Goal: Transaction & Acquisition: Purchase product/service

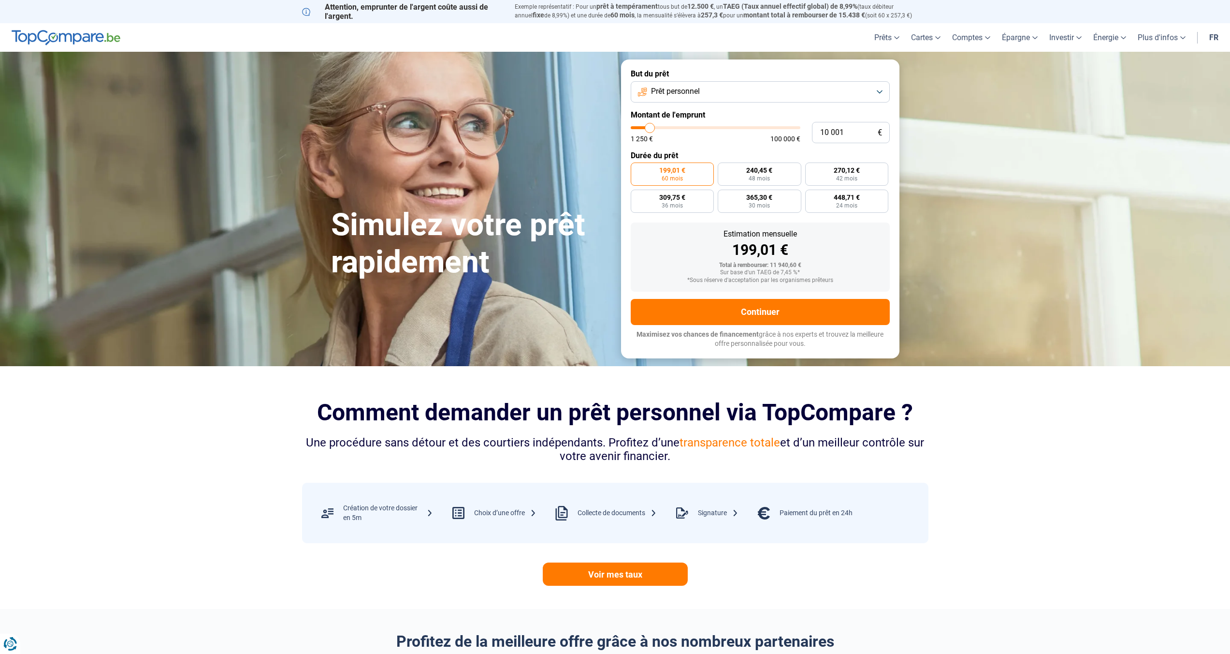
scroll to position [2, 0]
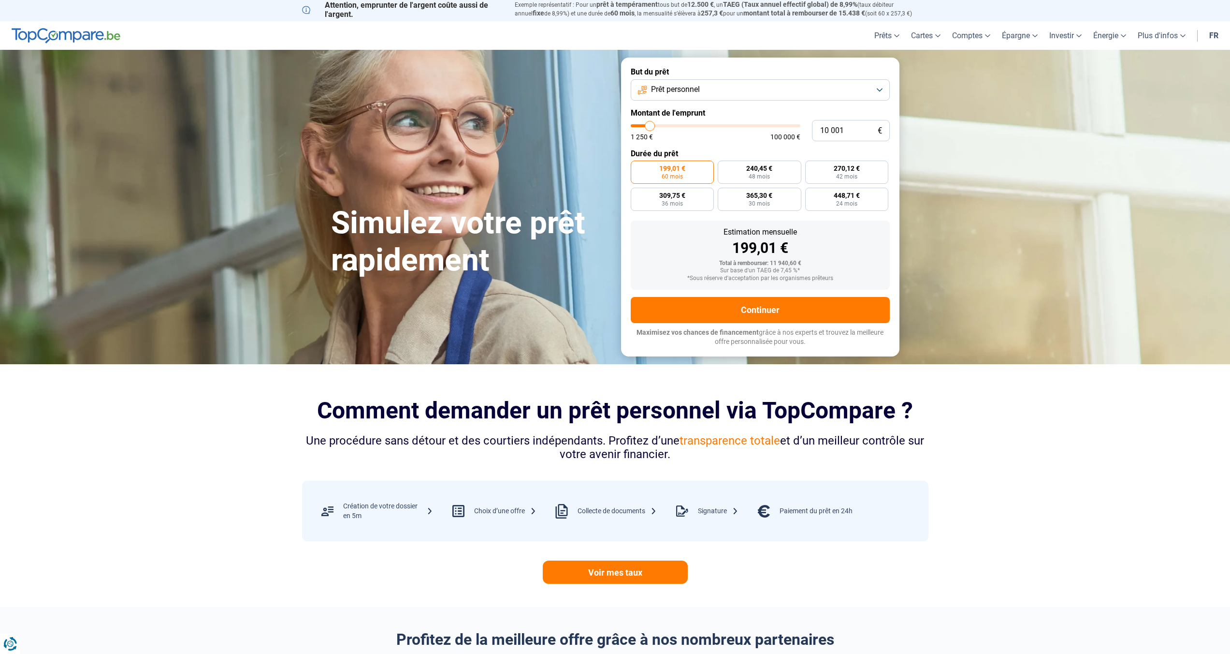
click at [877, 87] on button "Prêt personnel" at bounding box center [760, 89] width 259 height 21
click at [764, 149] on li "Prêt voiture" at bounding box center [760, 154] width 248 height 20
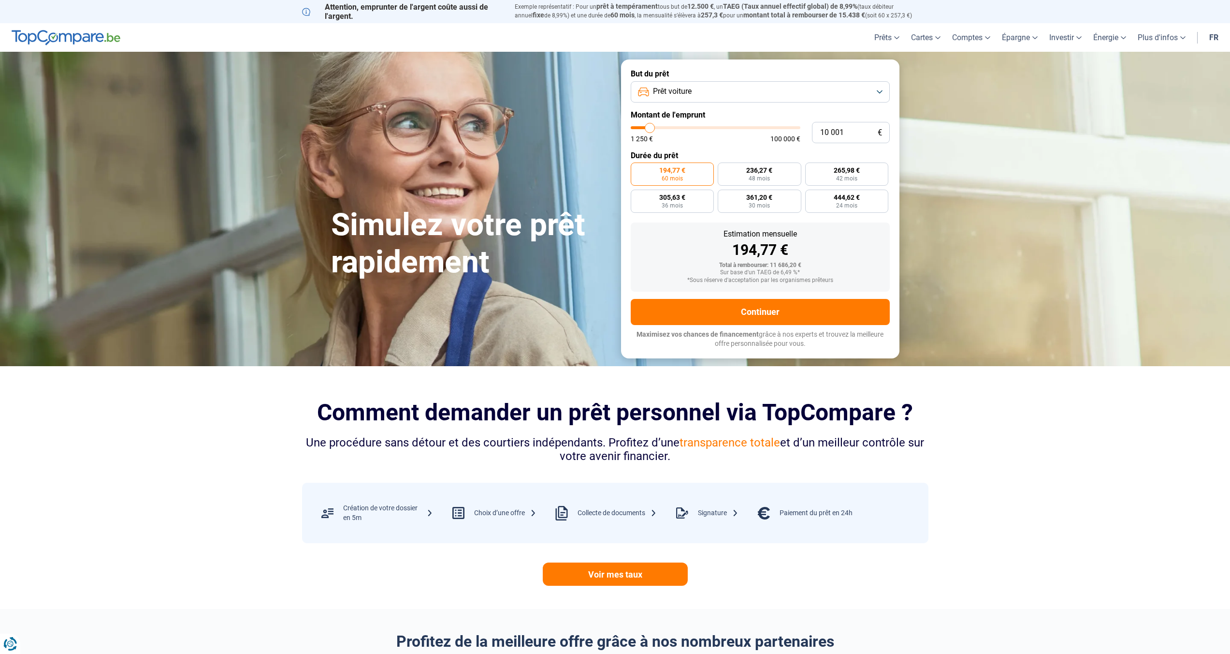
type input "10 250"
type input "10250"
type input "10 500"
type input "10500"
type input "11 000"
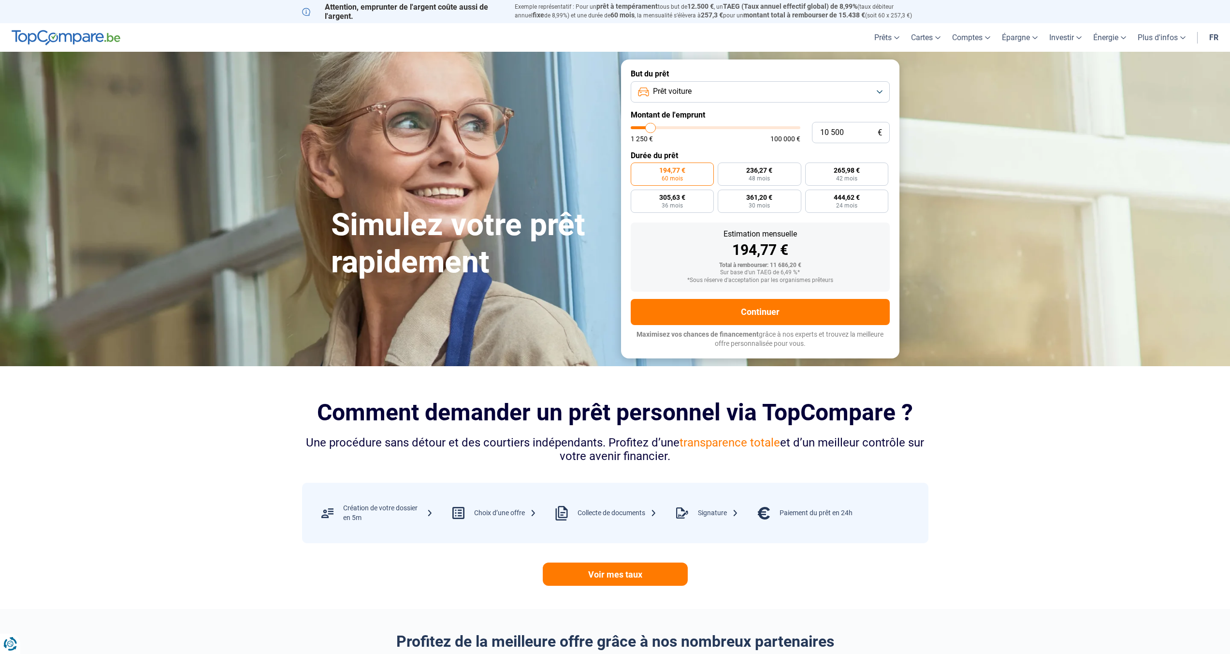
type input "11000"
type input "11 250"
type input "11250"
type input "11 750"
type input "11750"
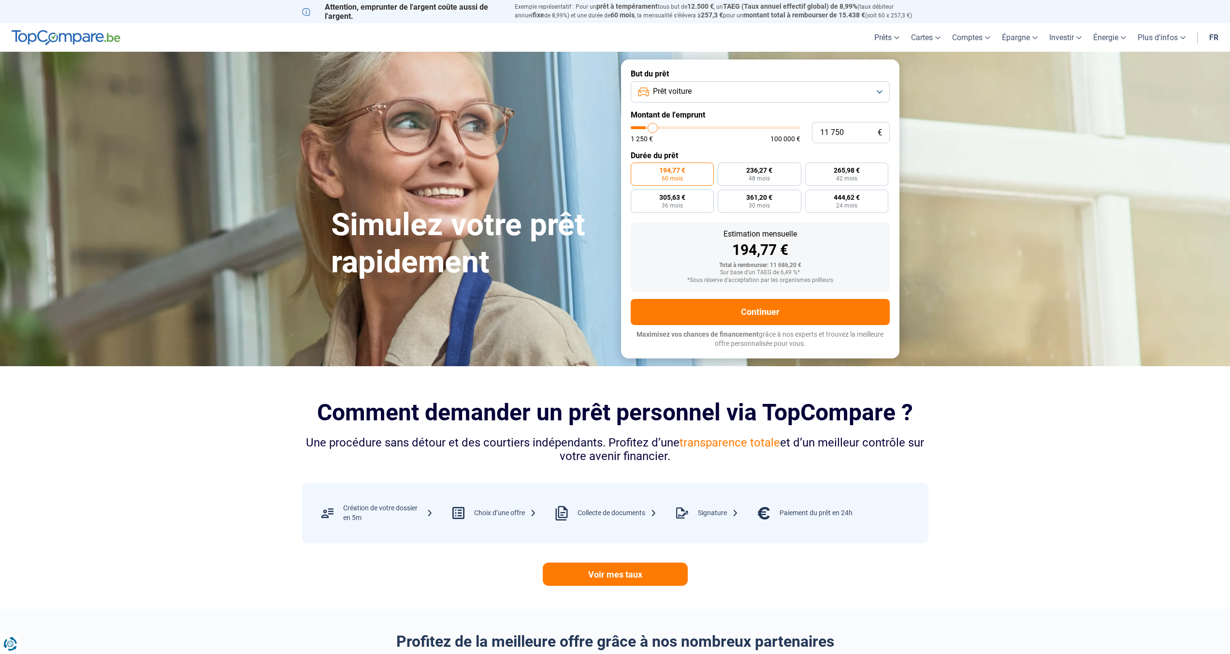
type input "12 000"
type input "12000"
type input "12 500"
type input "12500"
type input "12 750"
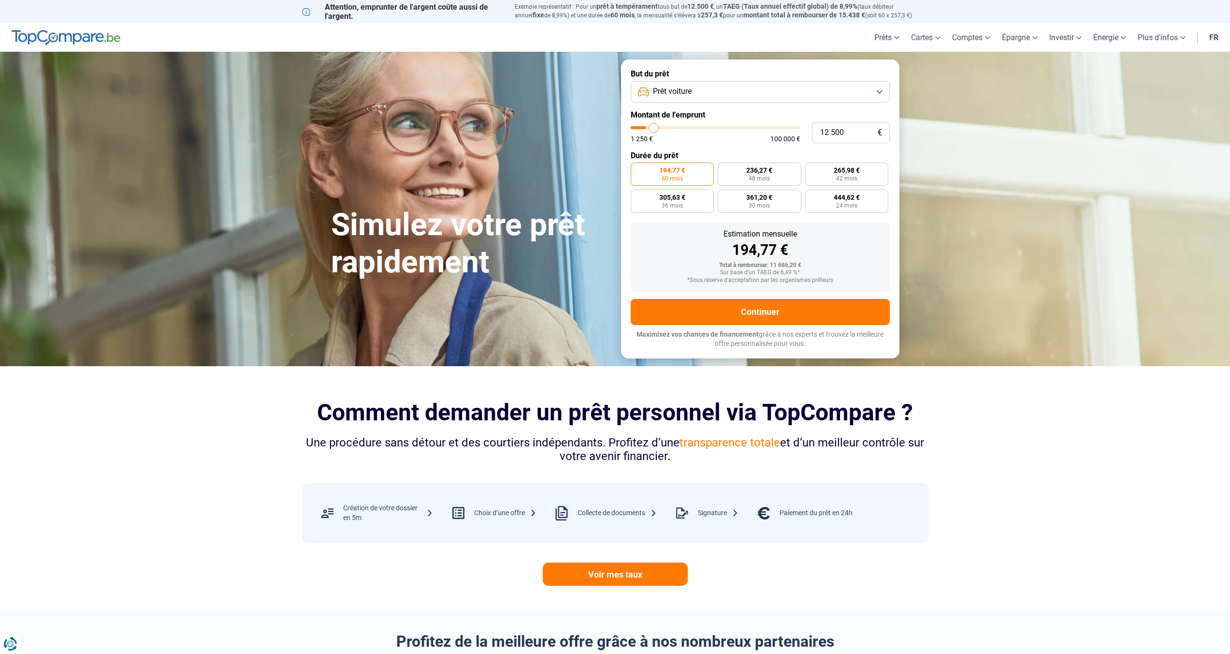
type input "12750"
type input "13 000"
type input "13000"
type input "13 250"
type input "13250"
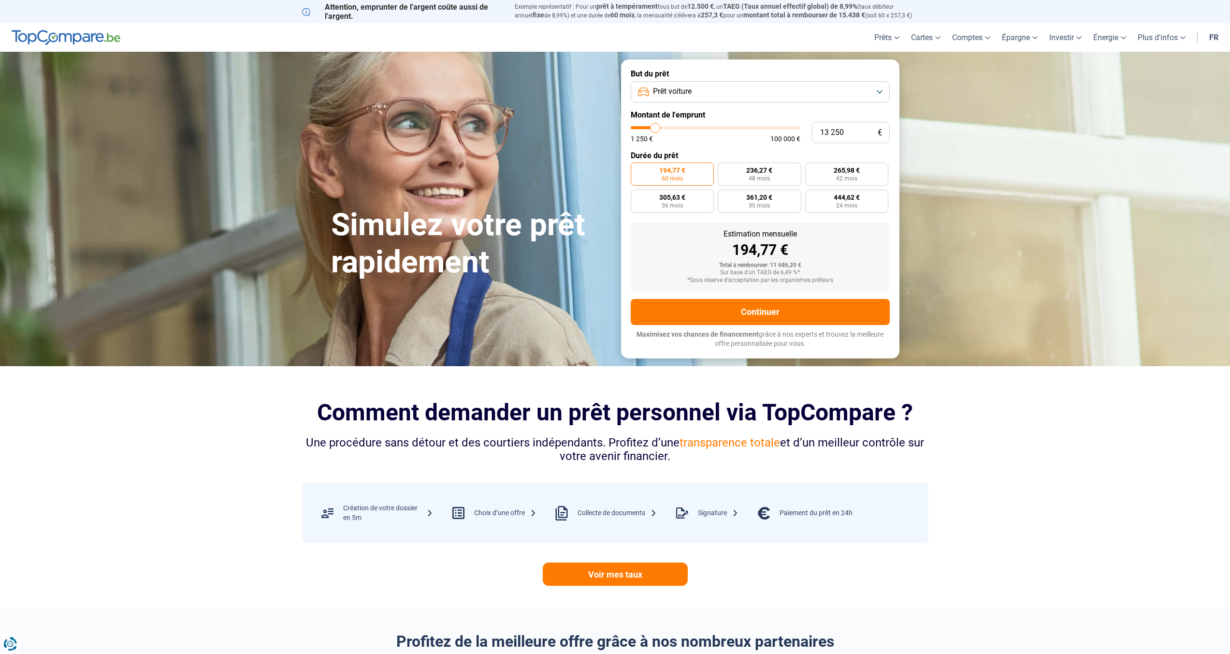
type input "13 500"
type input "13500"
type input "14 000"
type input "14000"
type input "14 250"
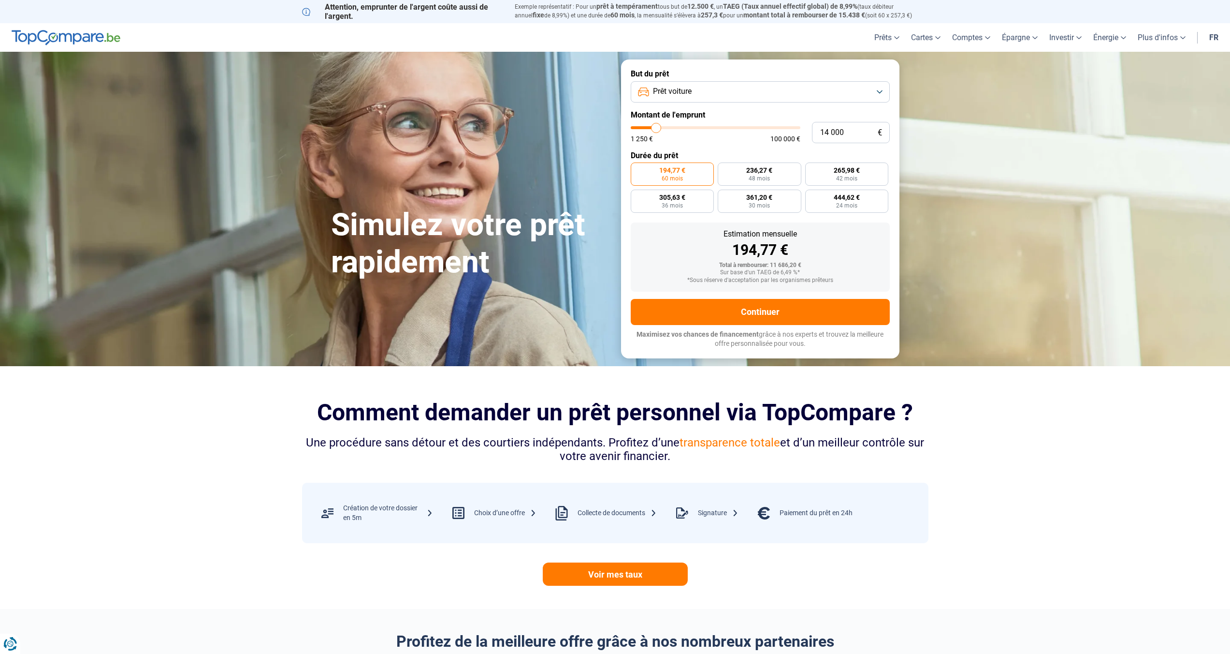
type input "14250"
type input "14 750"
type input "14750"
type input "15 000"
type input "15000"
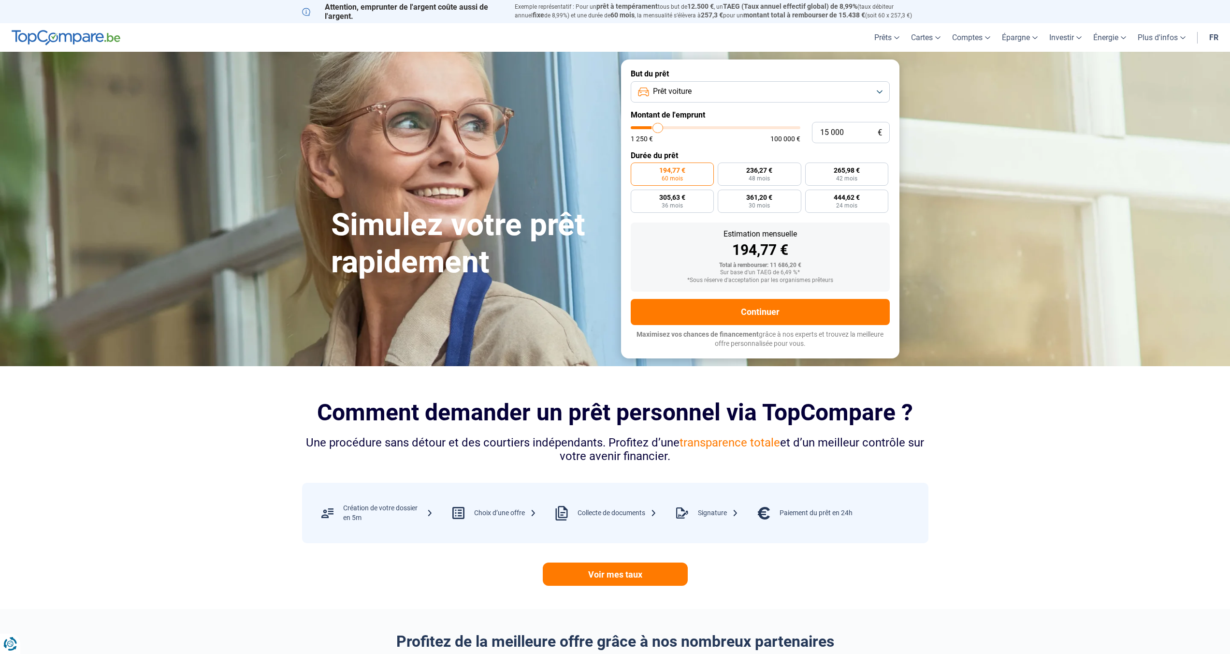
type input "15 750"
type input "15750"
type input "16 000"
type input "16000"
type input "16 500"
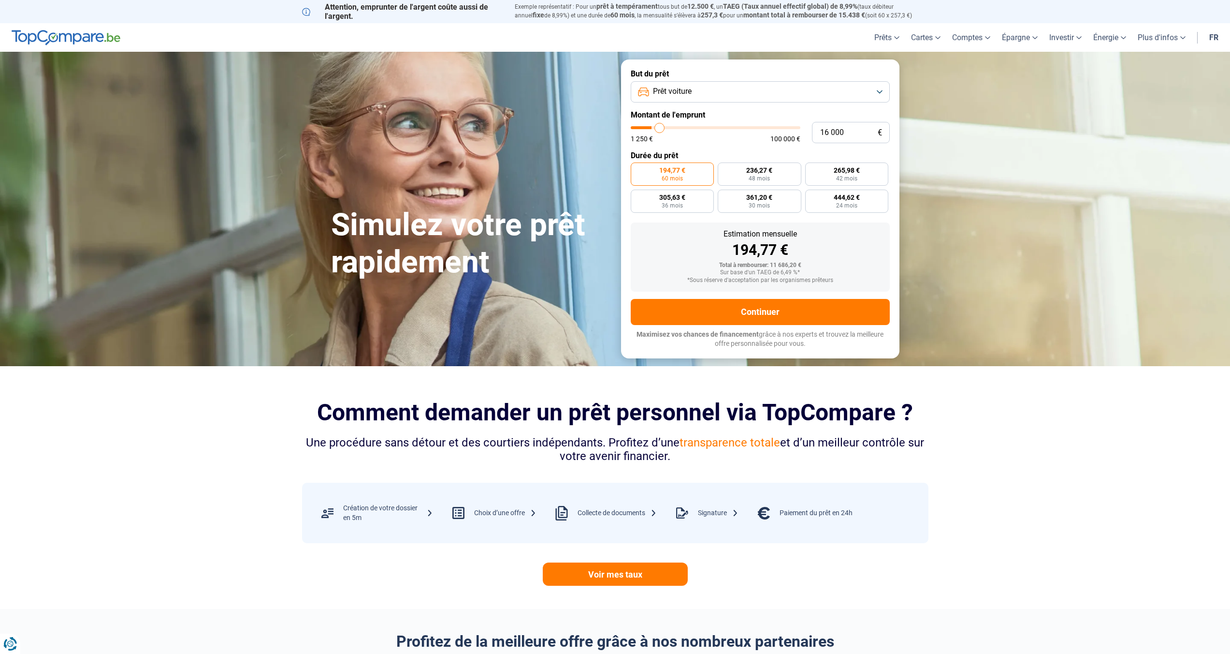
type input "16500"
type input "17 250"
type input "17250"
type input "17 500"
type input "17500"
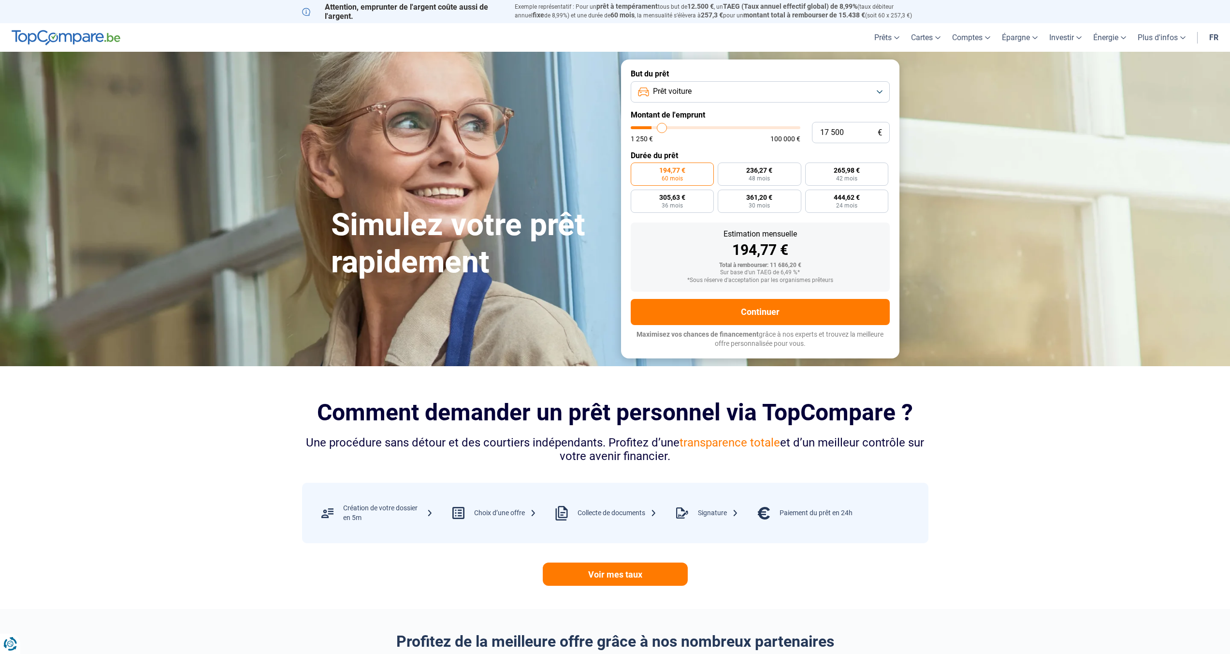
type input "17 750"
type input "17750"
type input "18 000"
type input "18000"
type input "18 500"
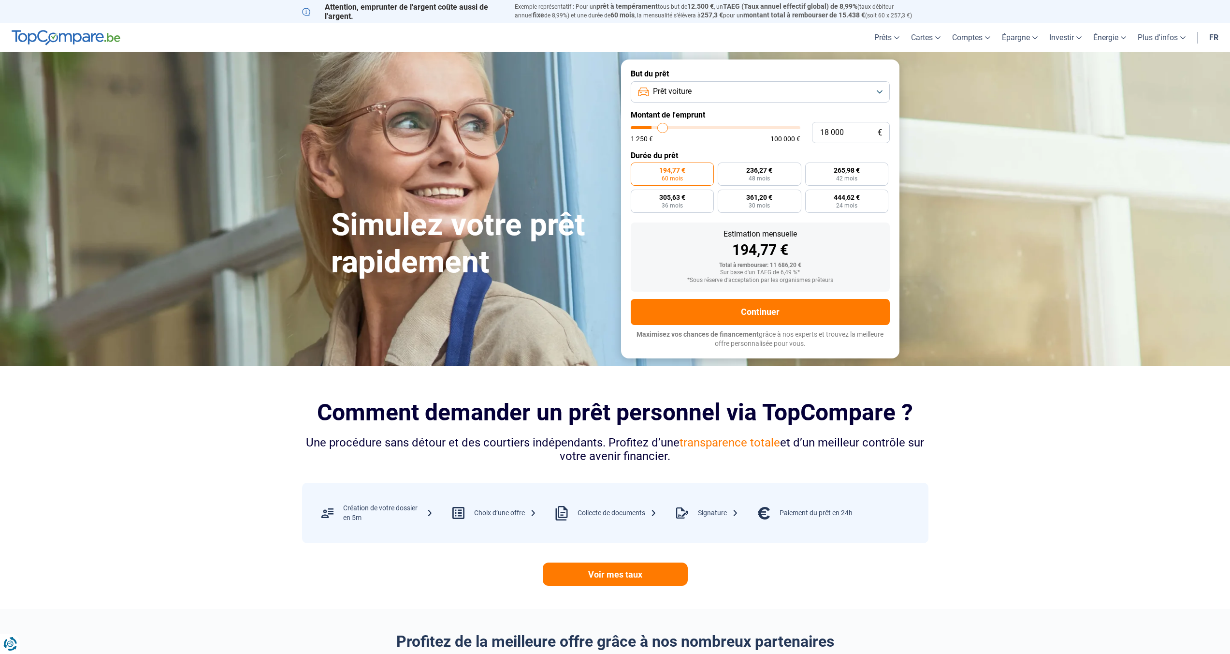
type input "18500"
type input "18 750"
type input "18750"
type input "19 000"
type input "19000"
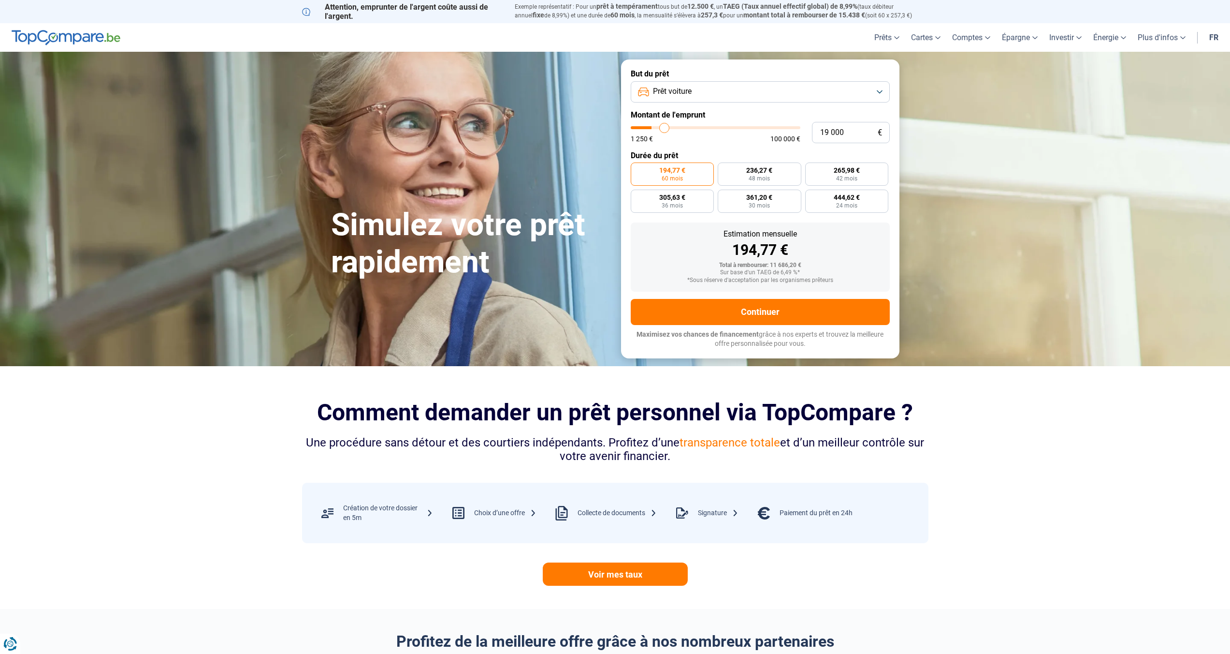
type input "19 250"
type input "19250"
type input "19 750"
type input "19750"
type input "20 000"
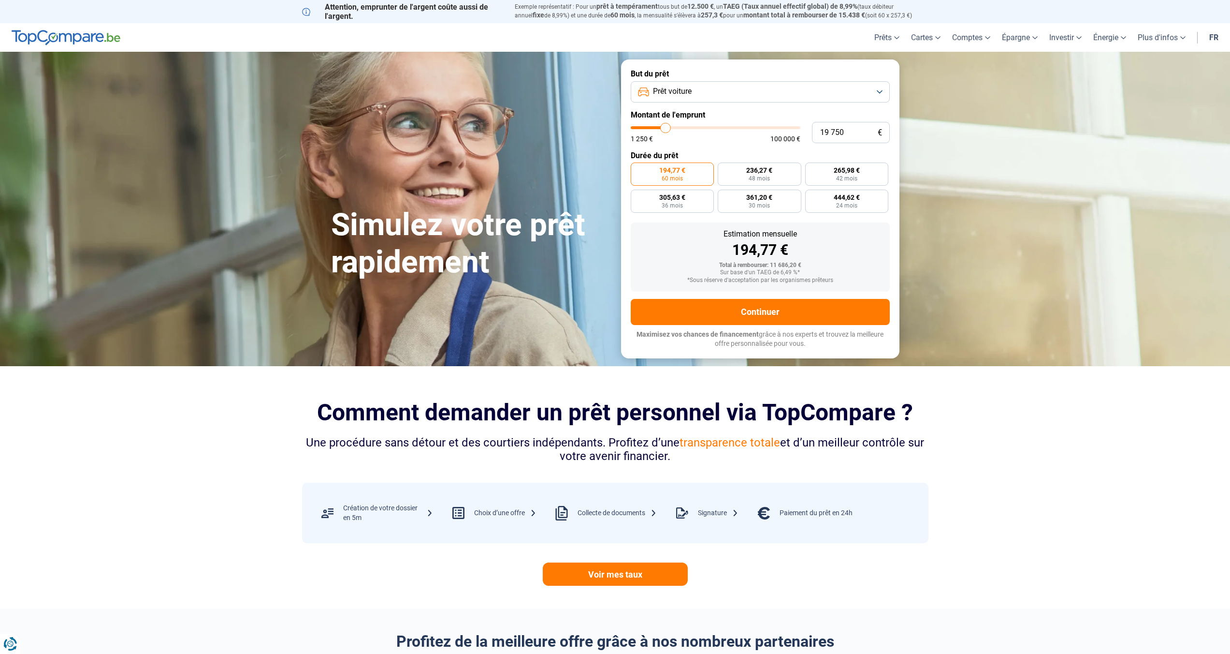
type input "20000"
type input "20 250"
type input "20250"
type input "20 500"
type input "20500"
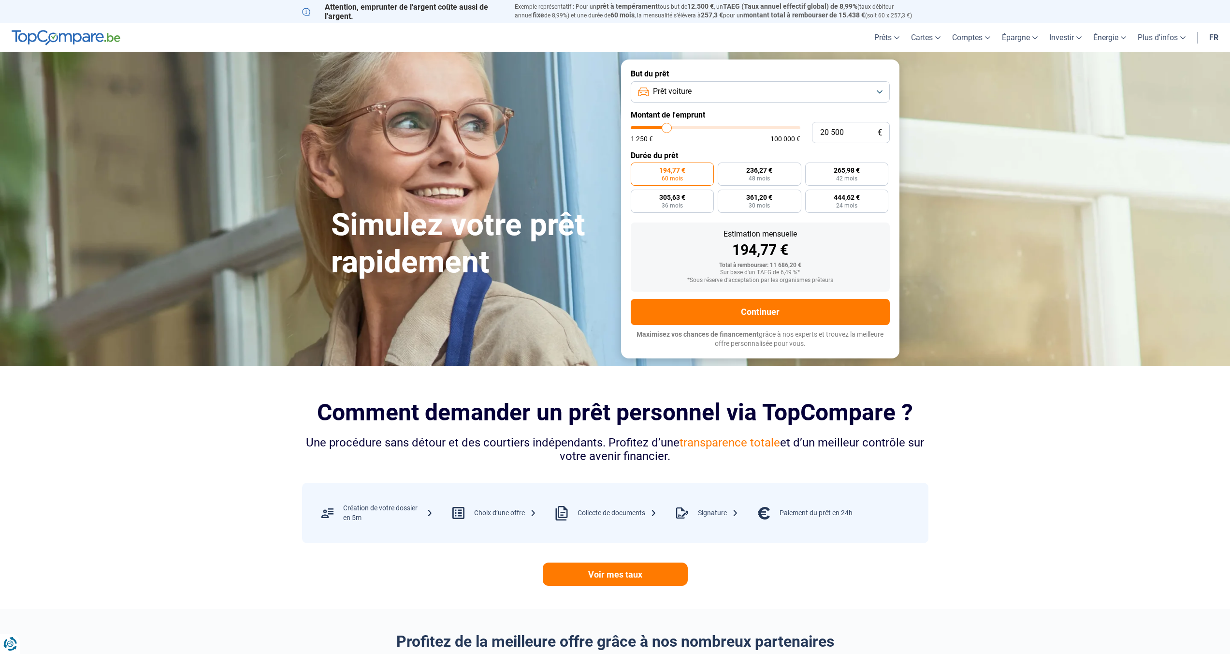
type input "20 750"
type input "20750"
type input "21 250"
type input "21250"
type input "21 500"
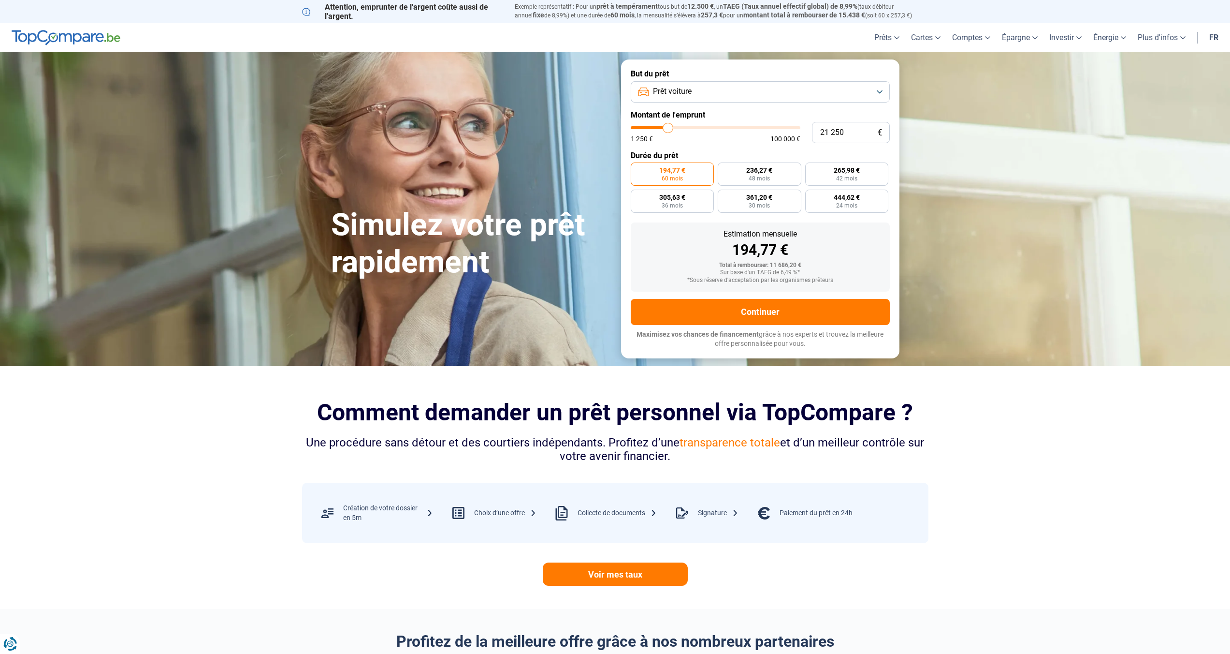
type input "21500"
type input "21 750"
type input "21750"
type input "22 000"
type input "22000"
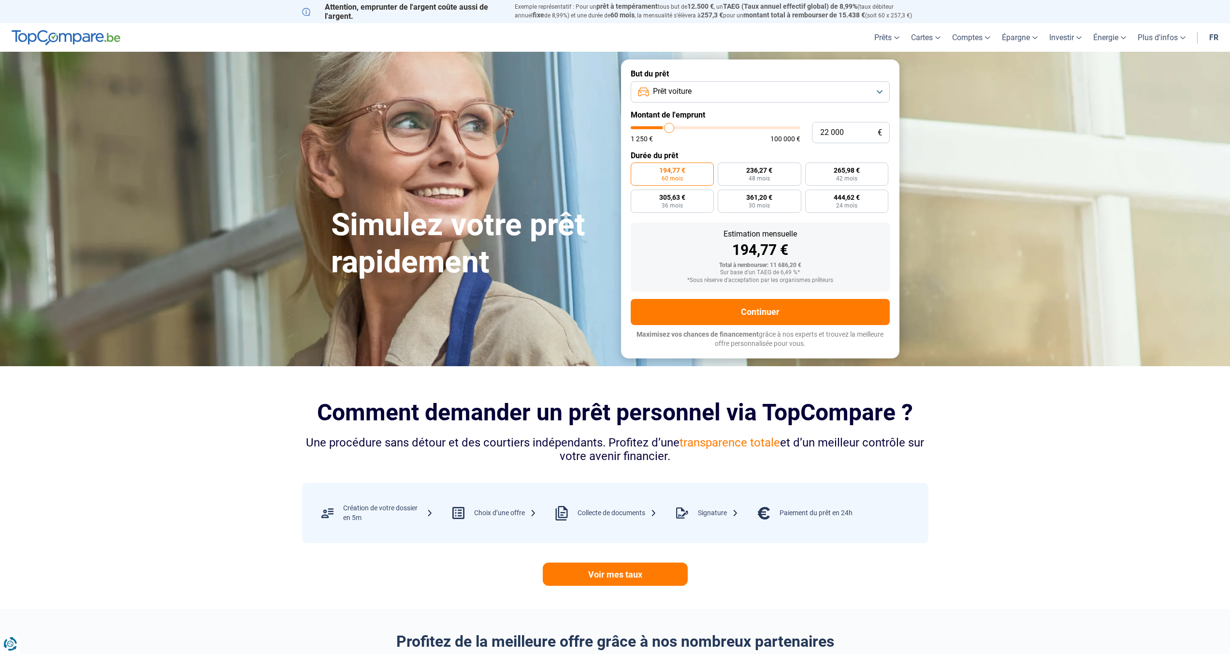
type input "22 250"
drag, startPoint x: 650, startPoint y: 127, endPoint x: 670, endPoint y: 130, distance: 20.5
type input "22250"
click at [670, 129] on input "range" at bounding box center [716, 127] width 170 height 3
radio input "false"
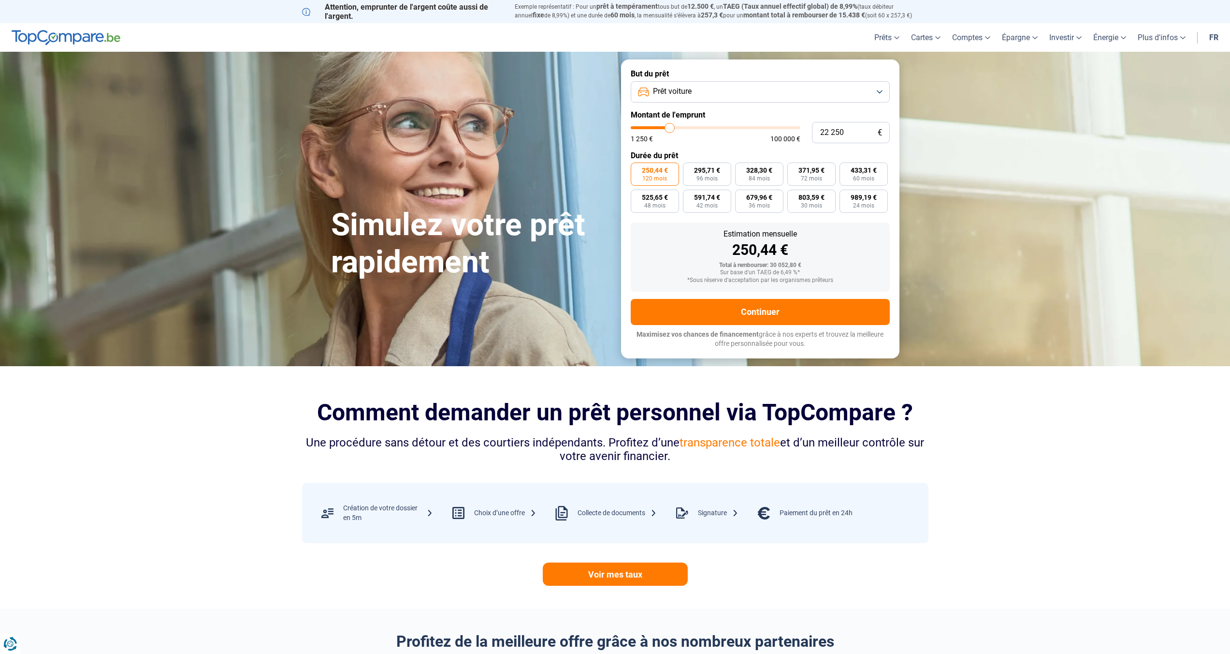
type input "21 750"
type input "21750"
type input "21 500"
type input "21500"
type input "21 250"
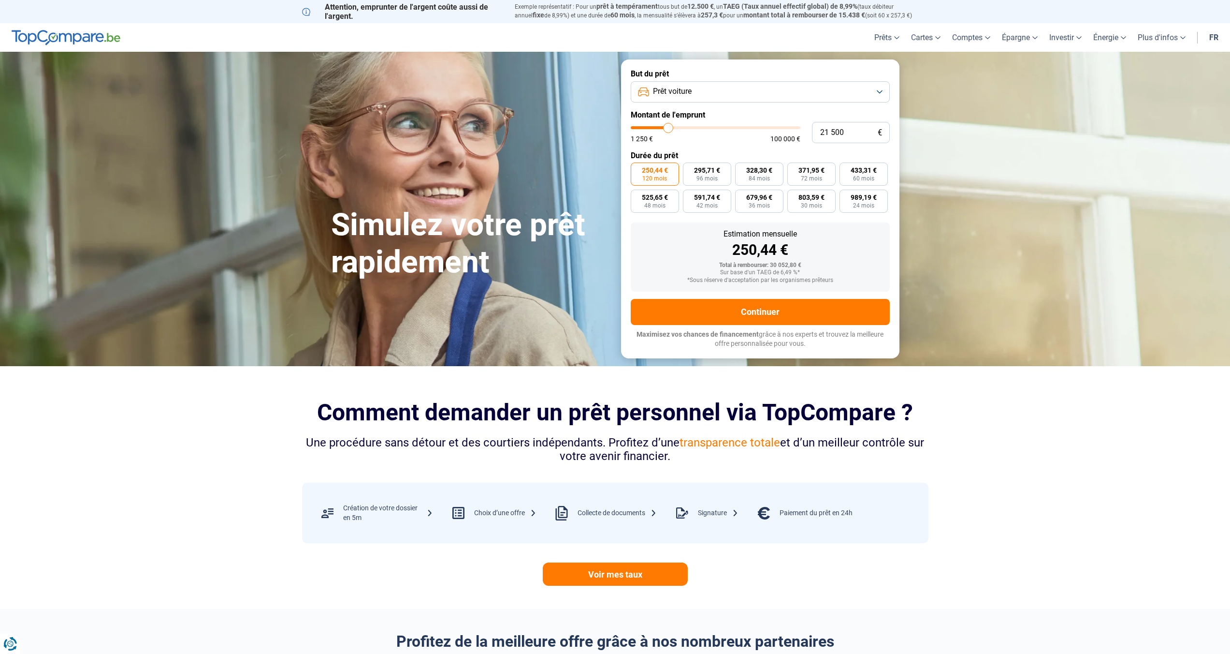
type input "21250"
type input "20 750"
type input "20750"
type input "20 500"
type input "20500"
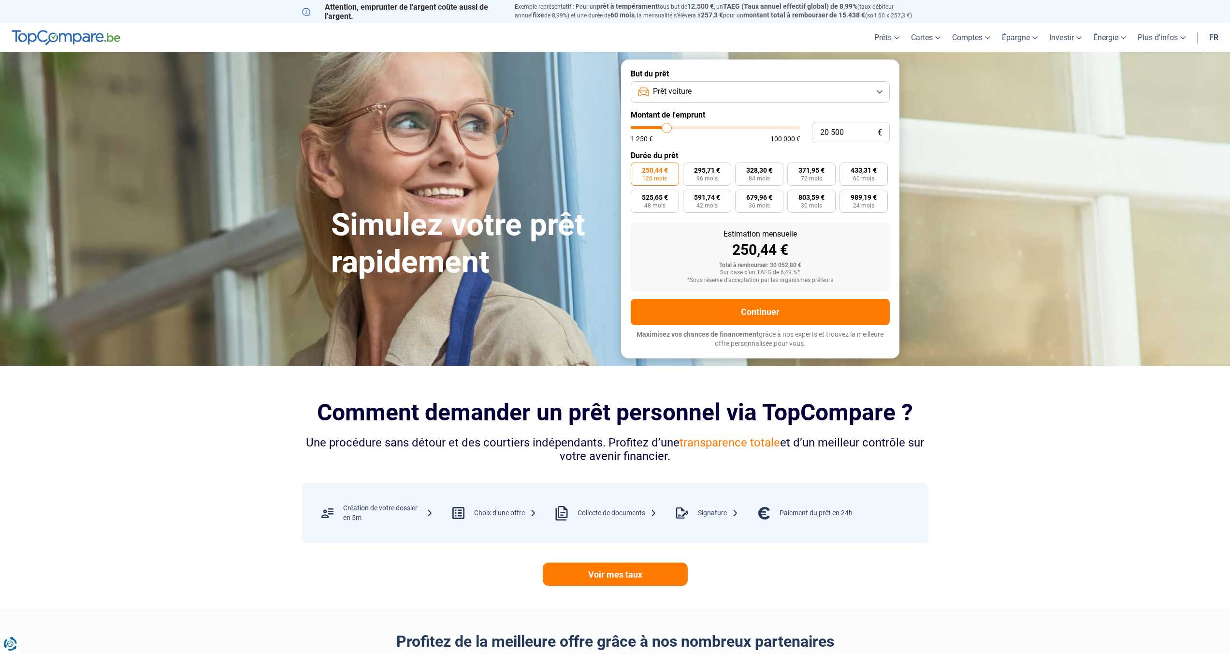
type input "20 250"
type input "20250"
type input "20 000"
type input "20000"
click at [666, 129] on input "range" at bounding box center [716, 127] width 170 height 3
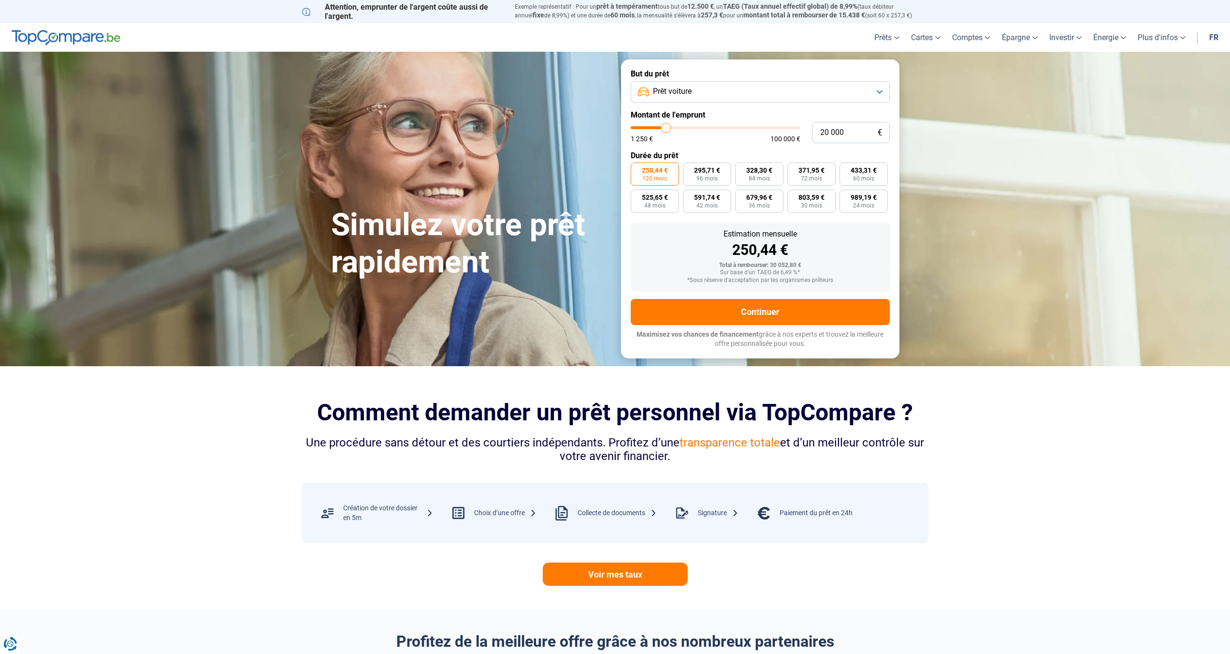
radio input "true"
type input "20 250"
type input "20250"
type input "20 000"
type input "20000"
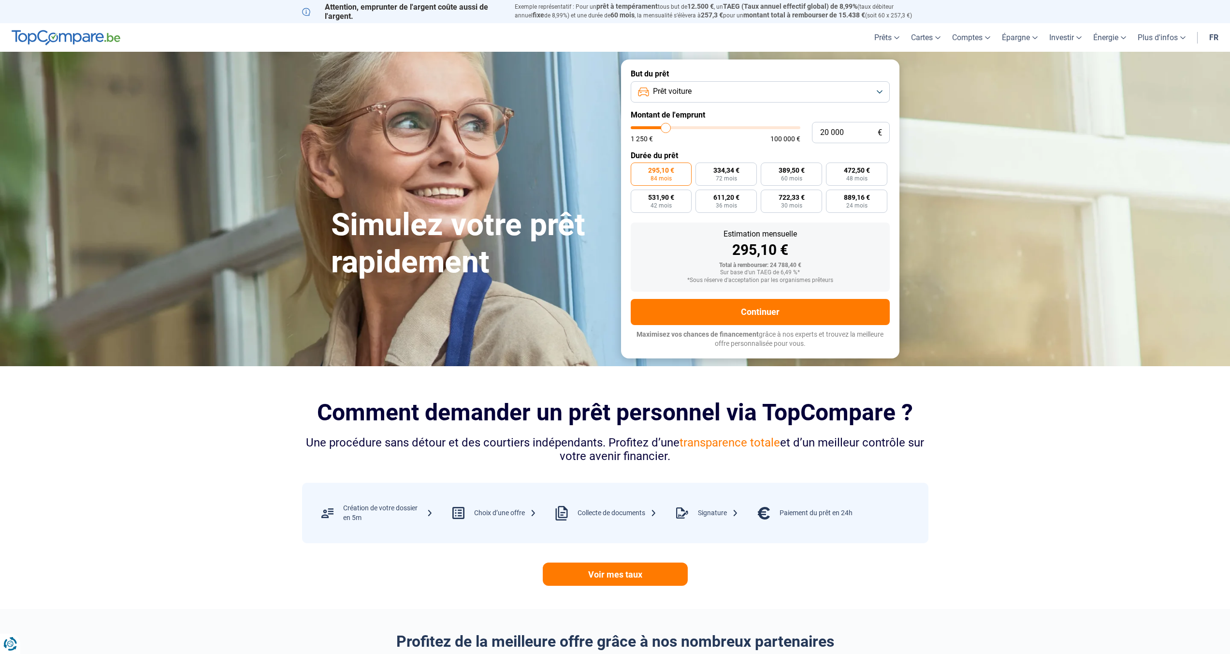
type input "19 750"
type input "19750"
type input "19 250"
type input "19250"
type input "19 000"
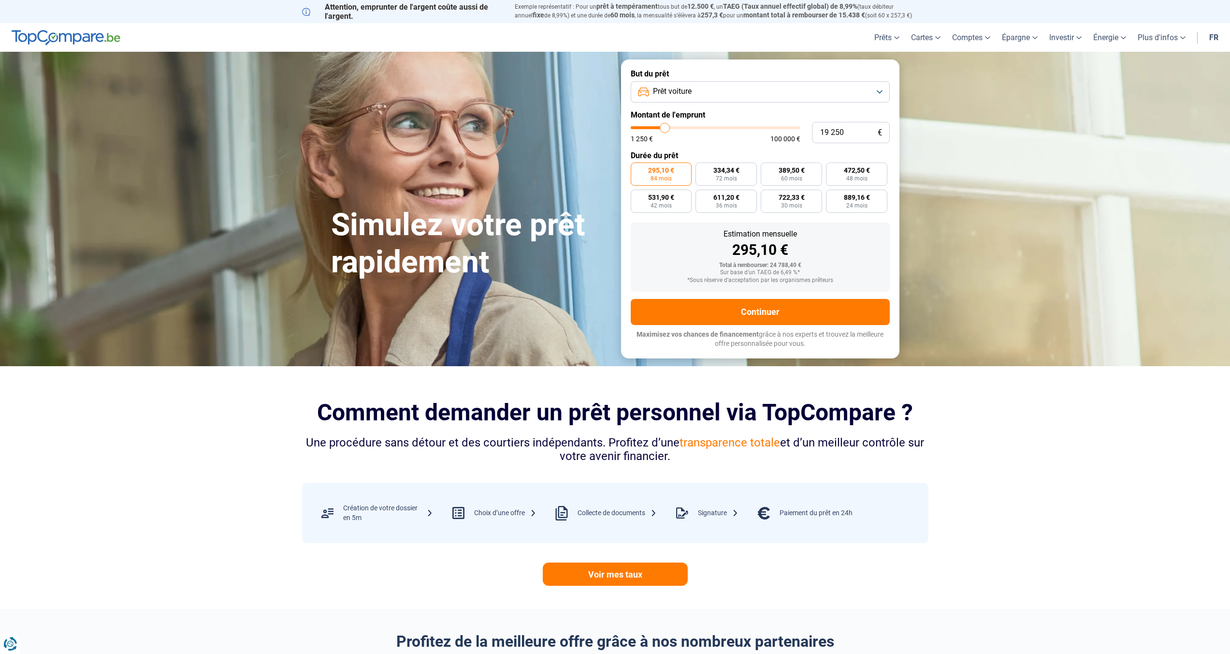
type input "19000"
type input "18 750"
type input "18750"
type input "18 500"
type input "18500"
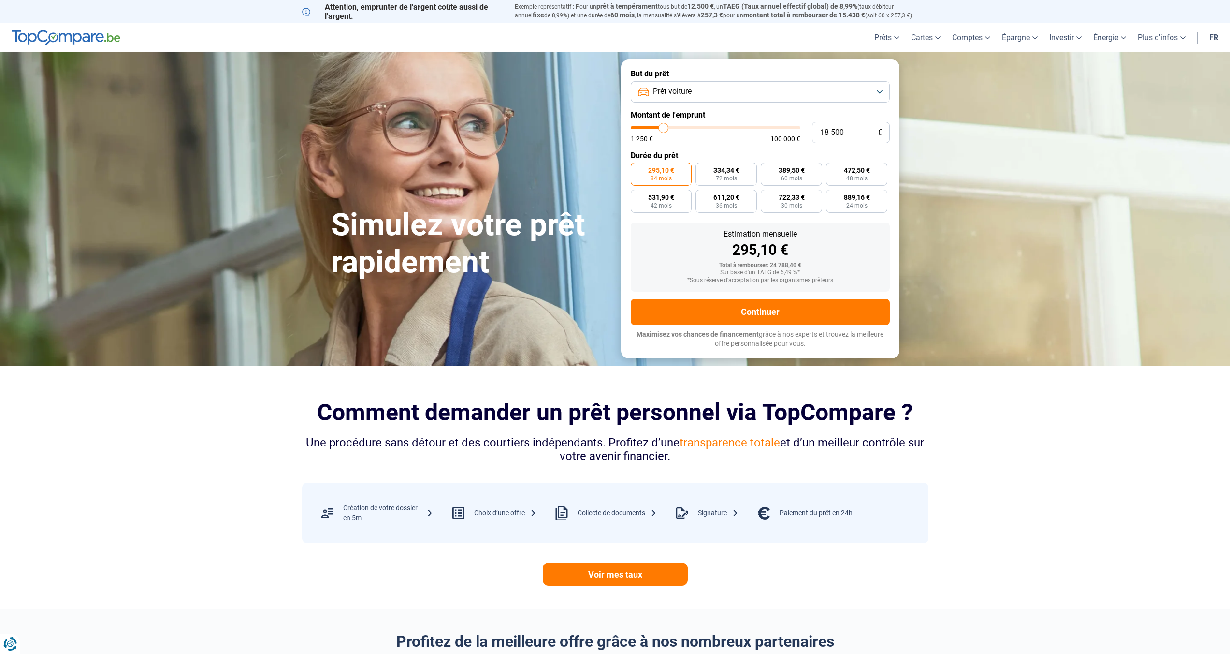
type input "18 000"
type input "18000"
type input "17 750"
type input "17750"
type input "17 500"
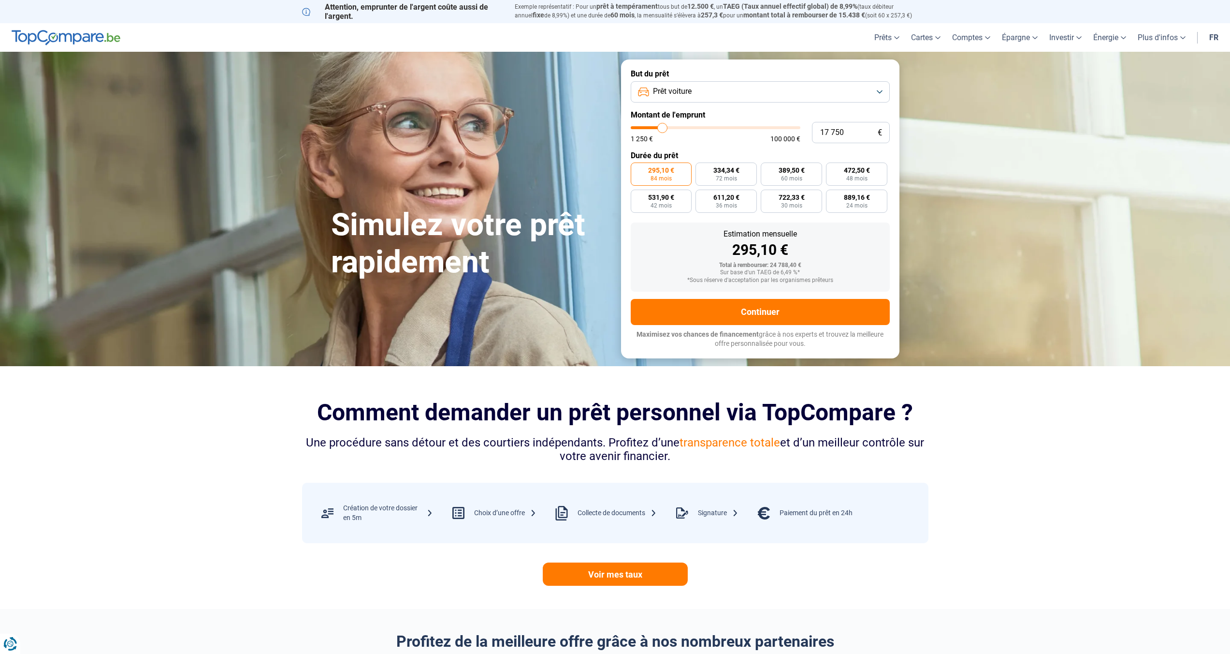
type input "17500"
type input "17 250"
type input "17250"
type input "17 000"
type input "17000"
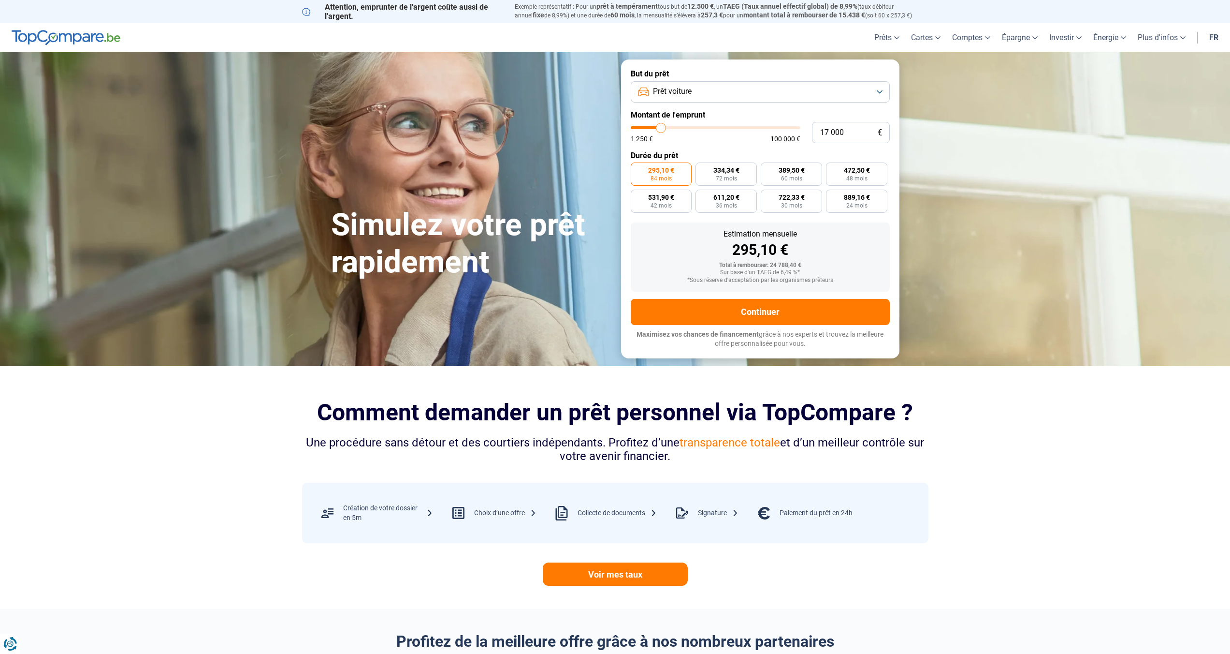
type input "16 500"
type input "16500"
type input "16 250"
type input "16250"
type input "16 000"
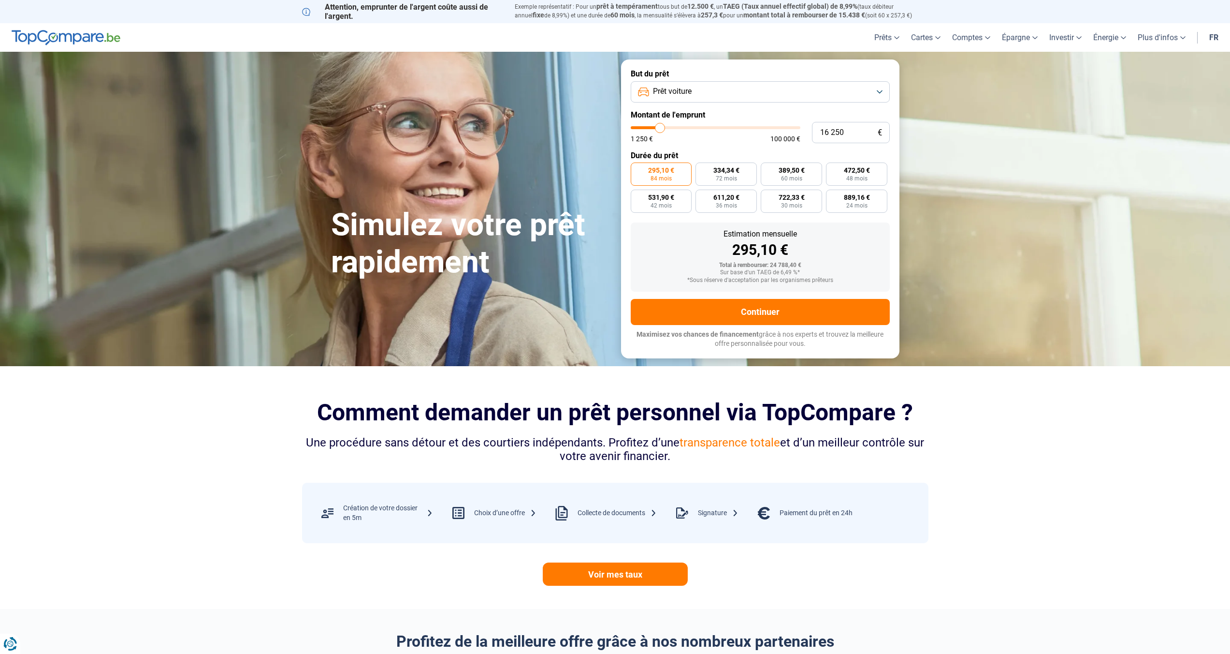
type input "16000"
type input "15 750"
type input "15750"
type input "15 500"
type input "15500"
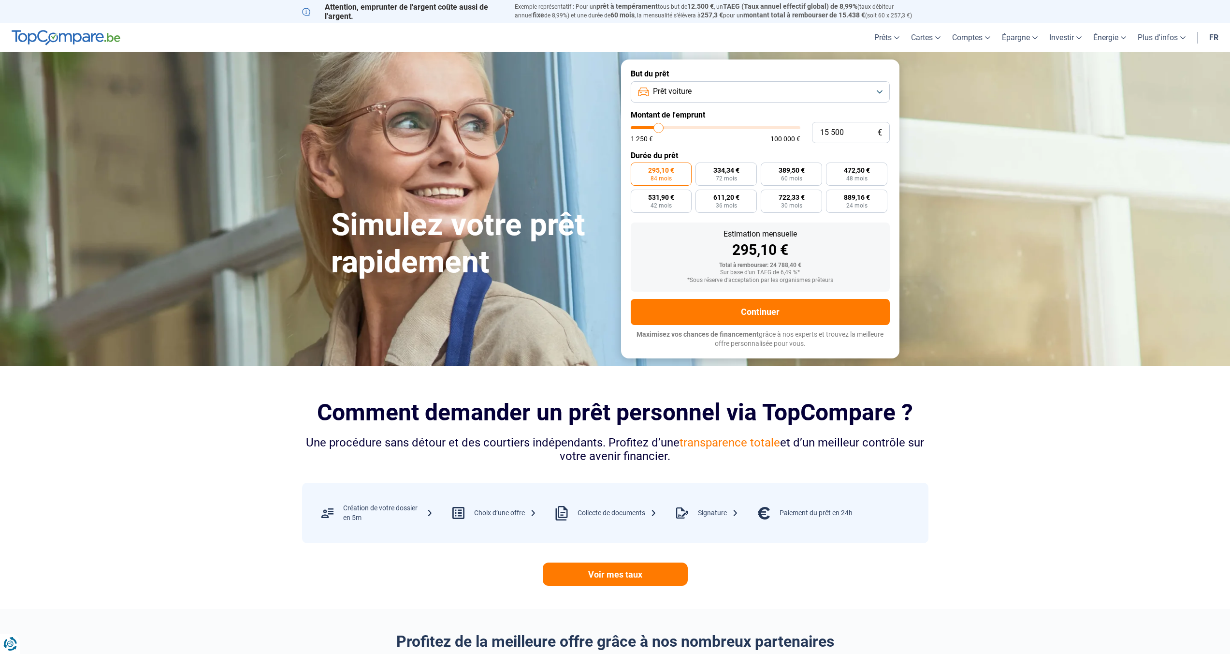
type input "15 000"
drag, startPoint x: 667, startPoint y: 129, endPoint x: 658, endPoint y: 133, distance: 9.7
type input "15000"
click at [658, 129] on input "range" at bounding box center [716, 127] width 170 height 3
radio input "true"
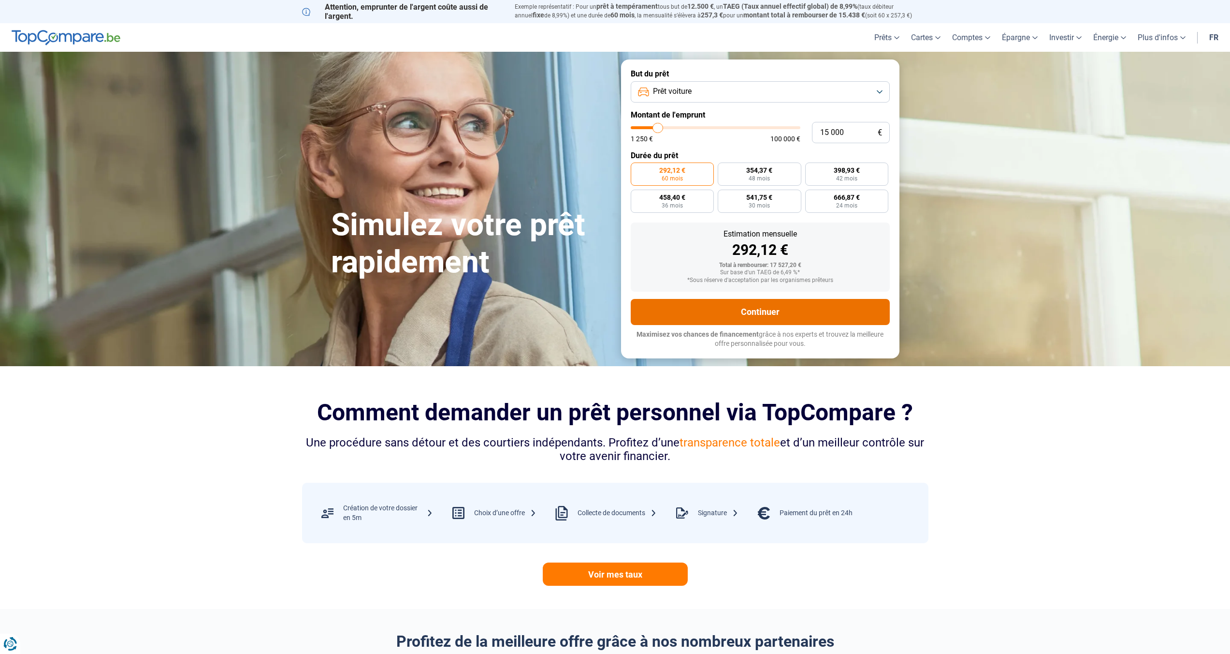
click at [778, 310] on button "Continuer" at bounding box center [760, 312] width 259 height 26
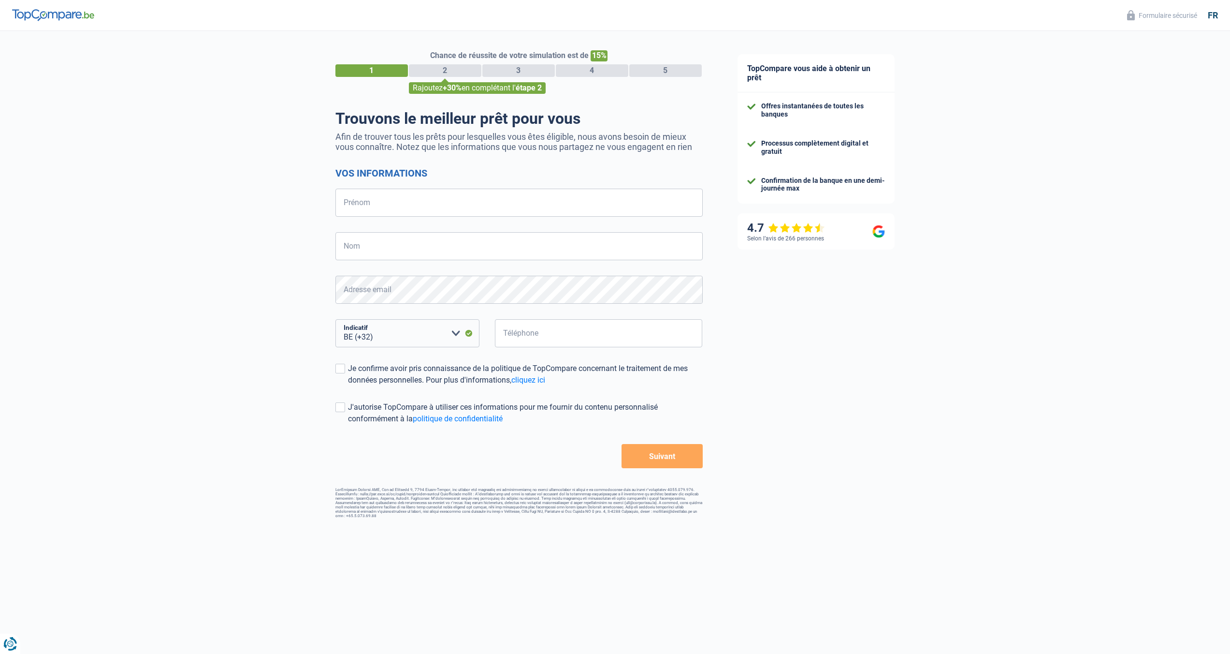
select select "32"
